Goal: Information Seeking & Learning: Compare options

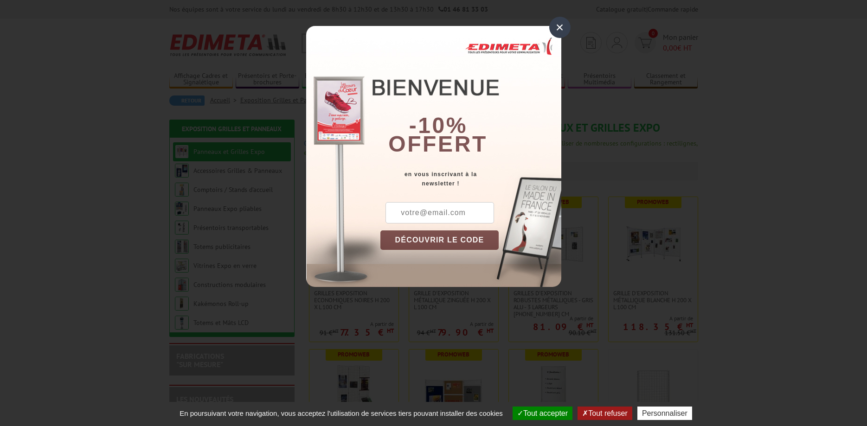
click at [559, 24] on div "×" at bounding box center [559, 27] width 21 height 21
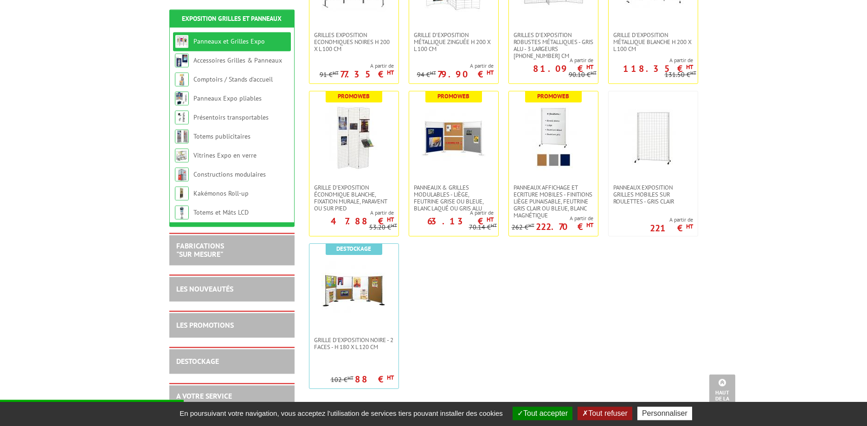
scroll to position [284, 0]
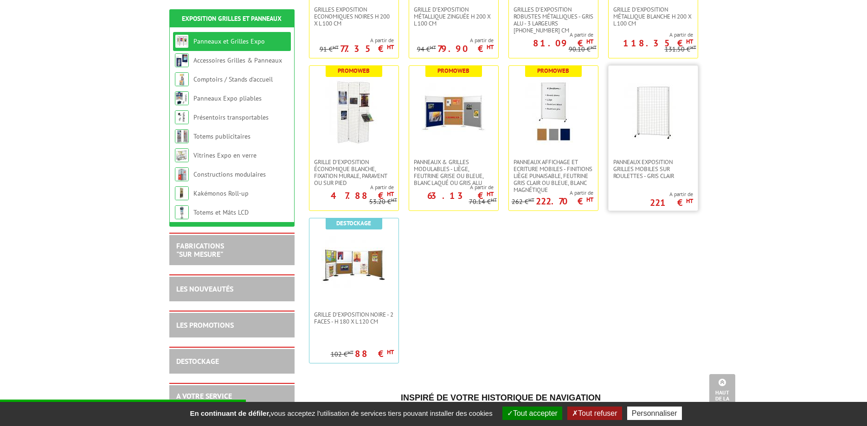
click at [658, 128] on img at bounding box center [652, 112] width 65 height 65
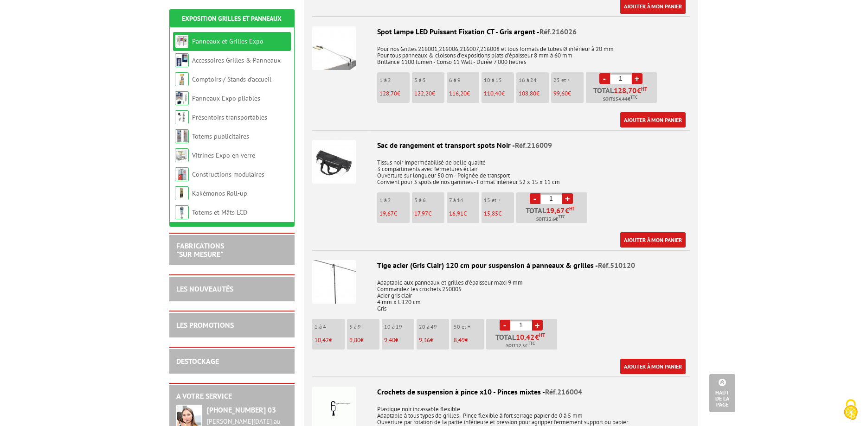
scroll to position [567, 0]
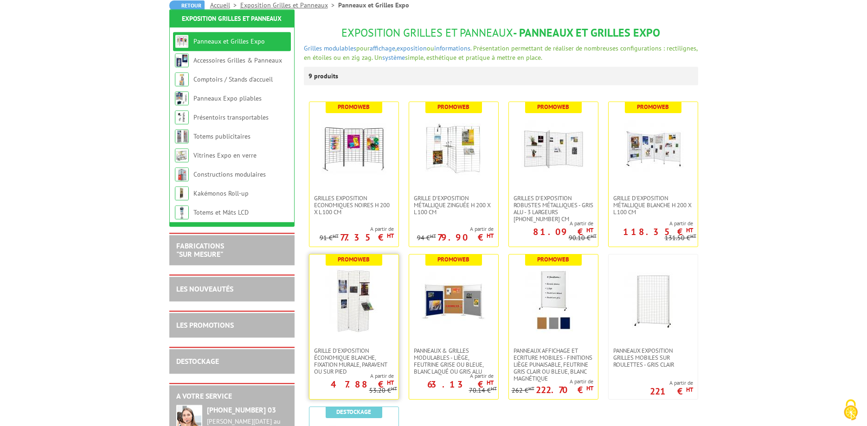
scroll to position [95, 0]
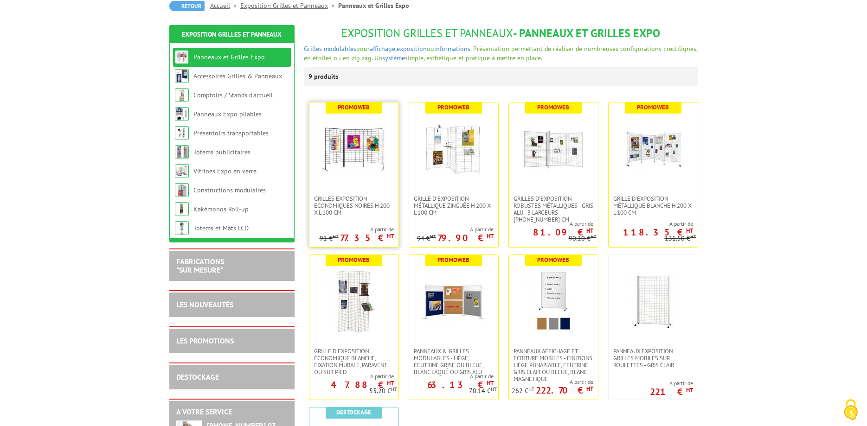
click at [350, 167] on img at bounding box center [353, 148] width 65 height 65
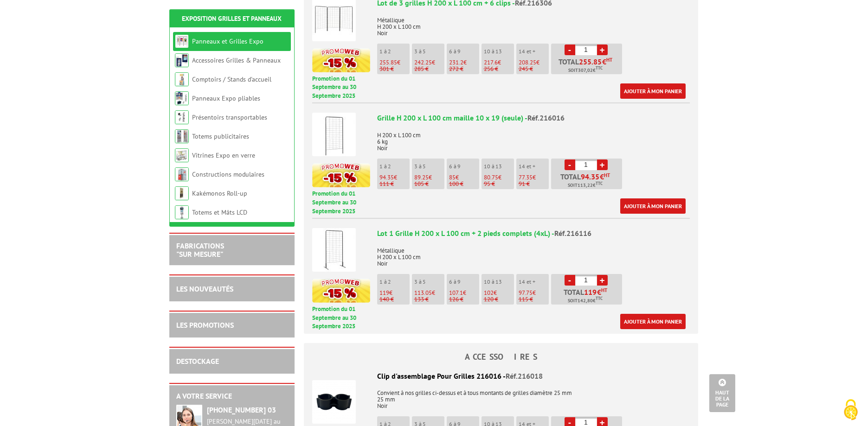
scroll to position [520, 0]
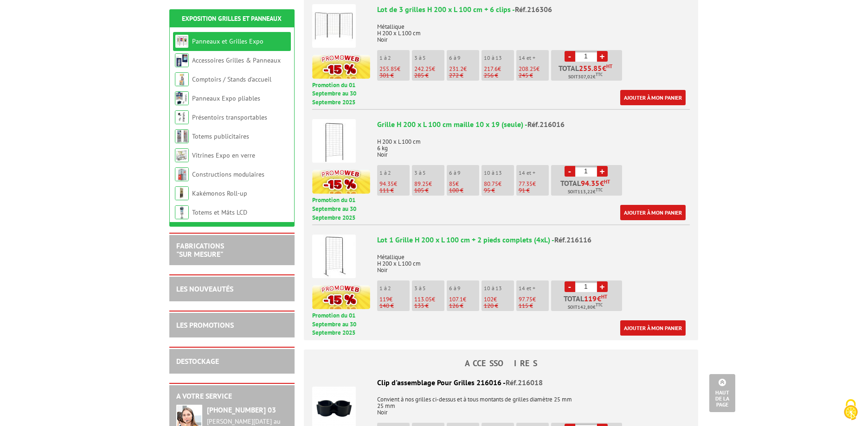
click at [336, 249] on img at bounding box center [334, 257] width 44 height 44
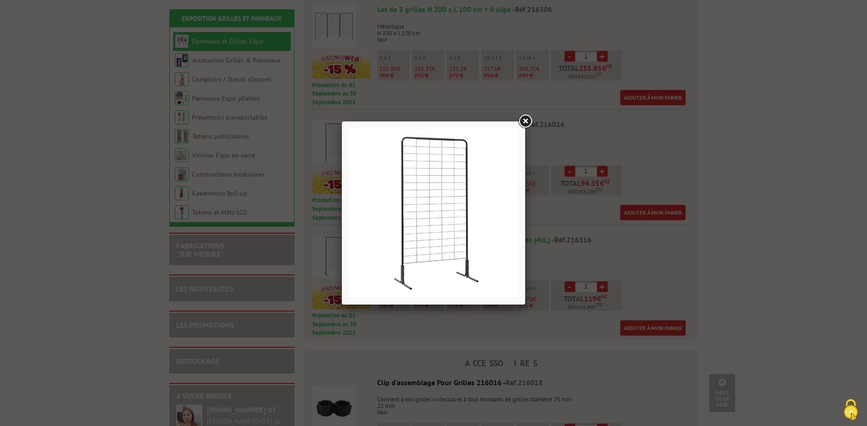
click at [525, 121] on link at bounding box center [524, 121] width 17 height 17
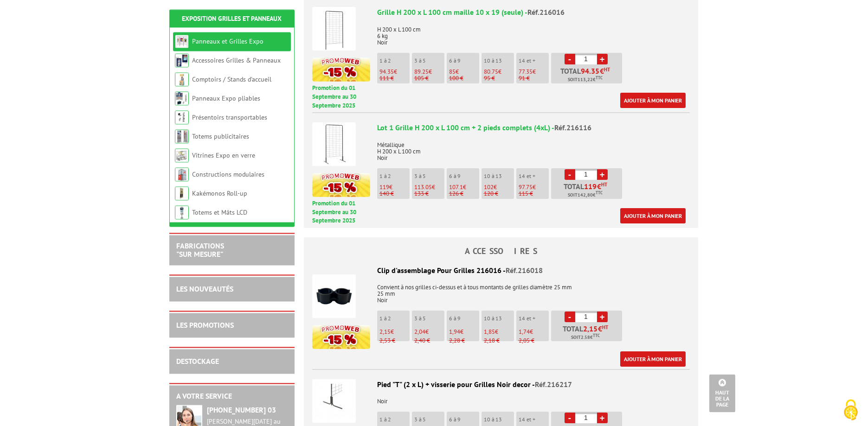
scroll to position [662, 0]
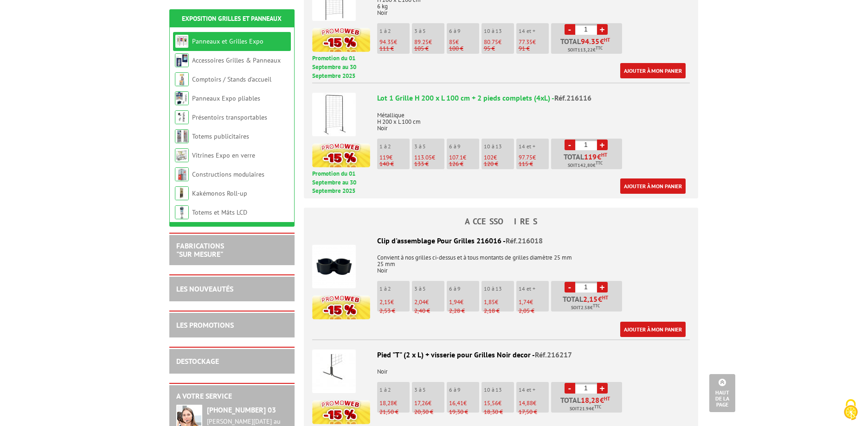
click at [336, 112] on img at bounding box center [334, 115] width 44 height 44
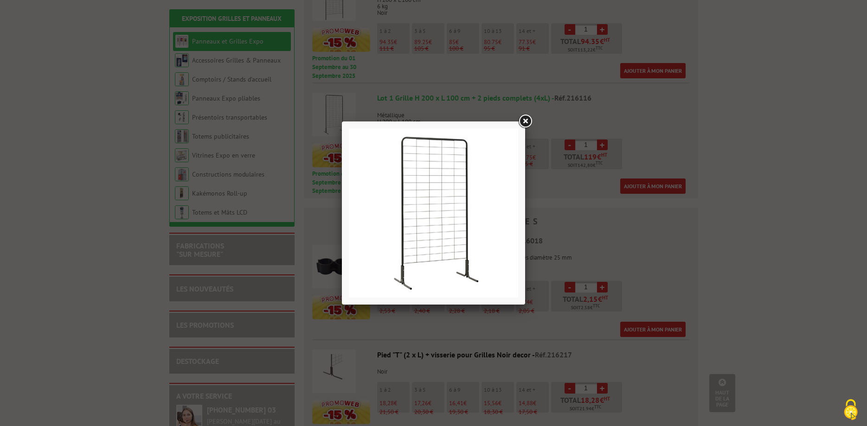
click at [524, 120] on link at bounding box center [524, 121] width 17 height 17
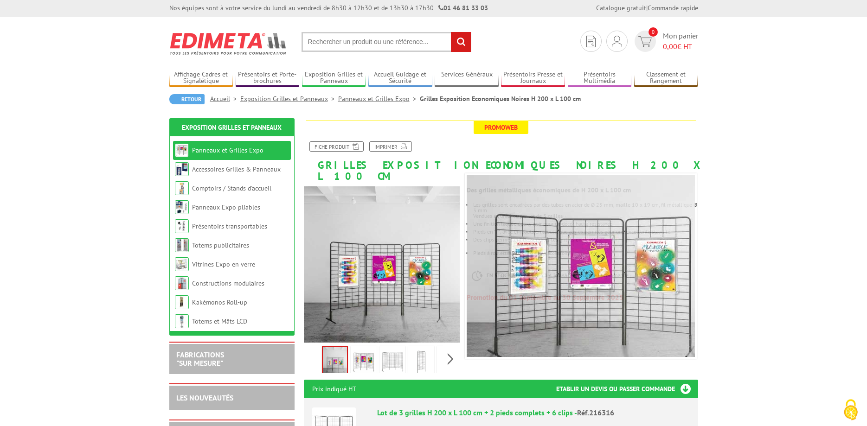
scroll to position [0, 0]
